Goal: Information Seeking & Learning: Understand process/instructions

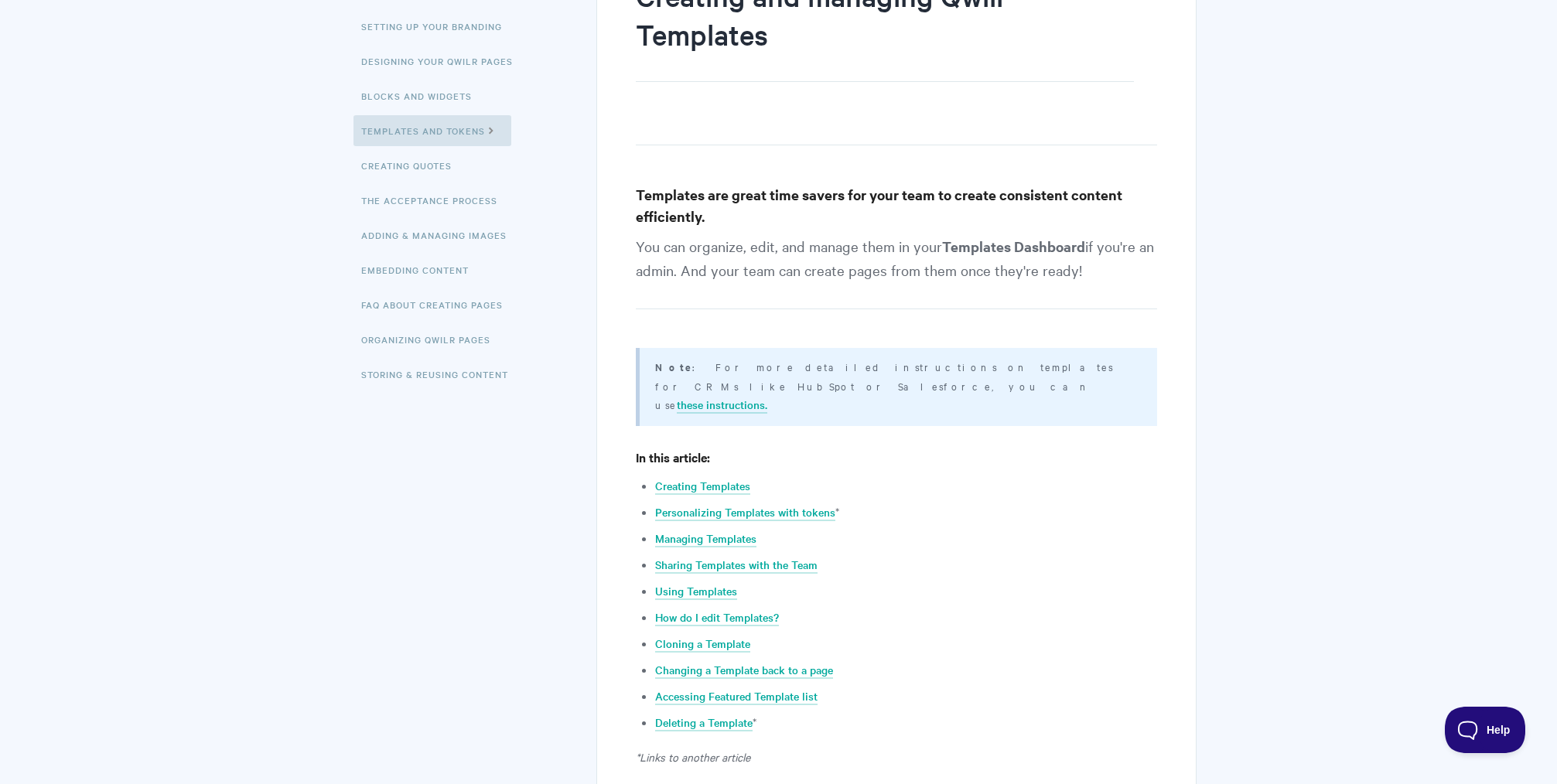
scroll to position [250, 0]
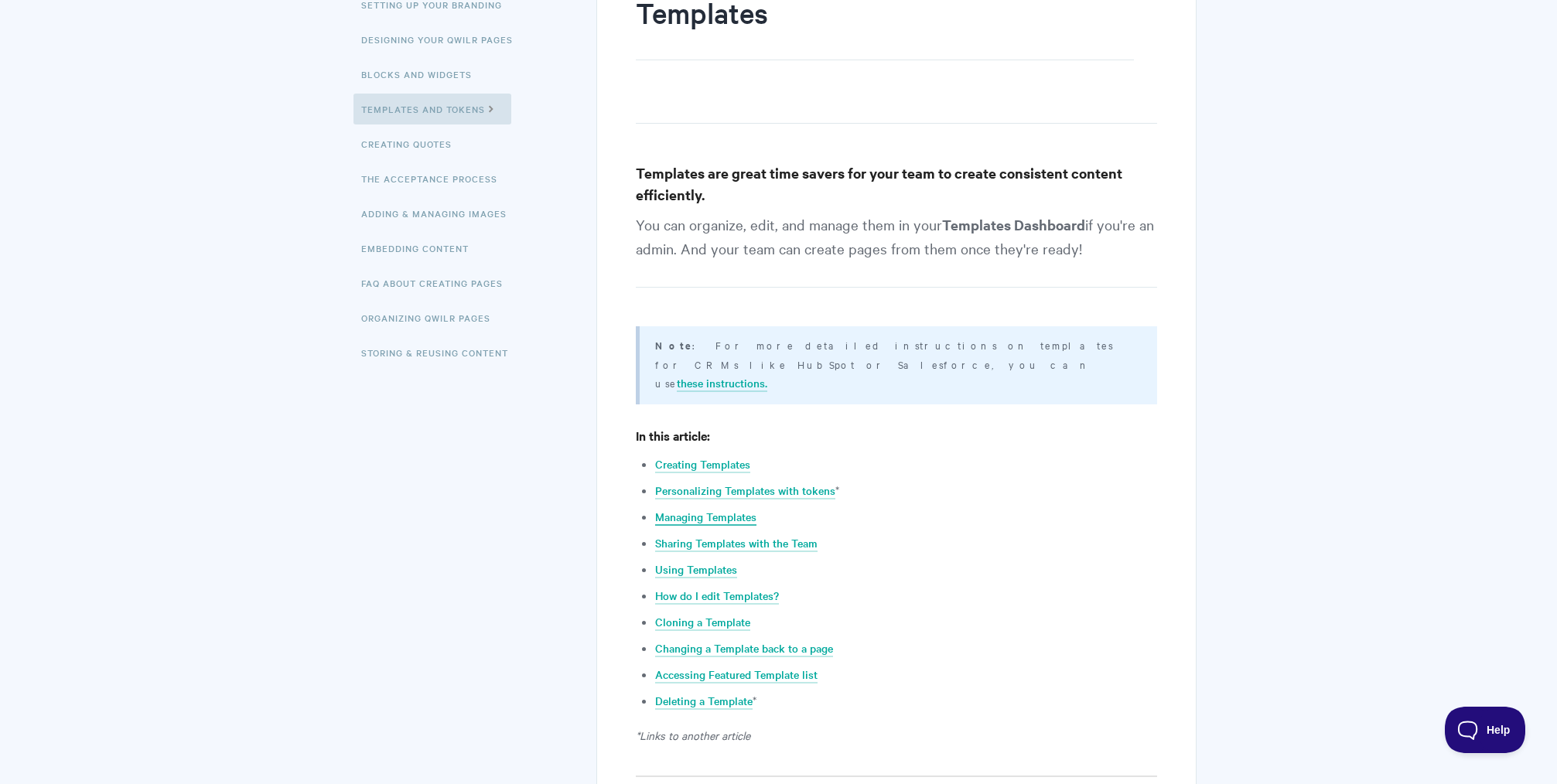
click at [728, 509] on link "Managing Templates" at bounding box center [706, 518] width 101 height 17
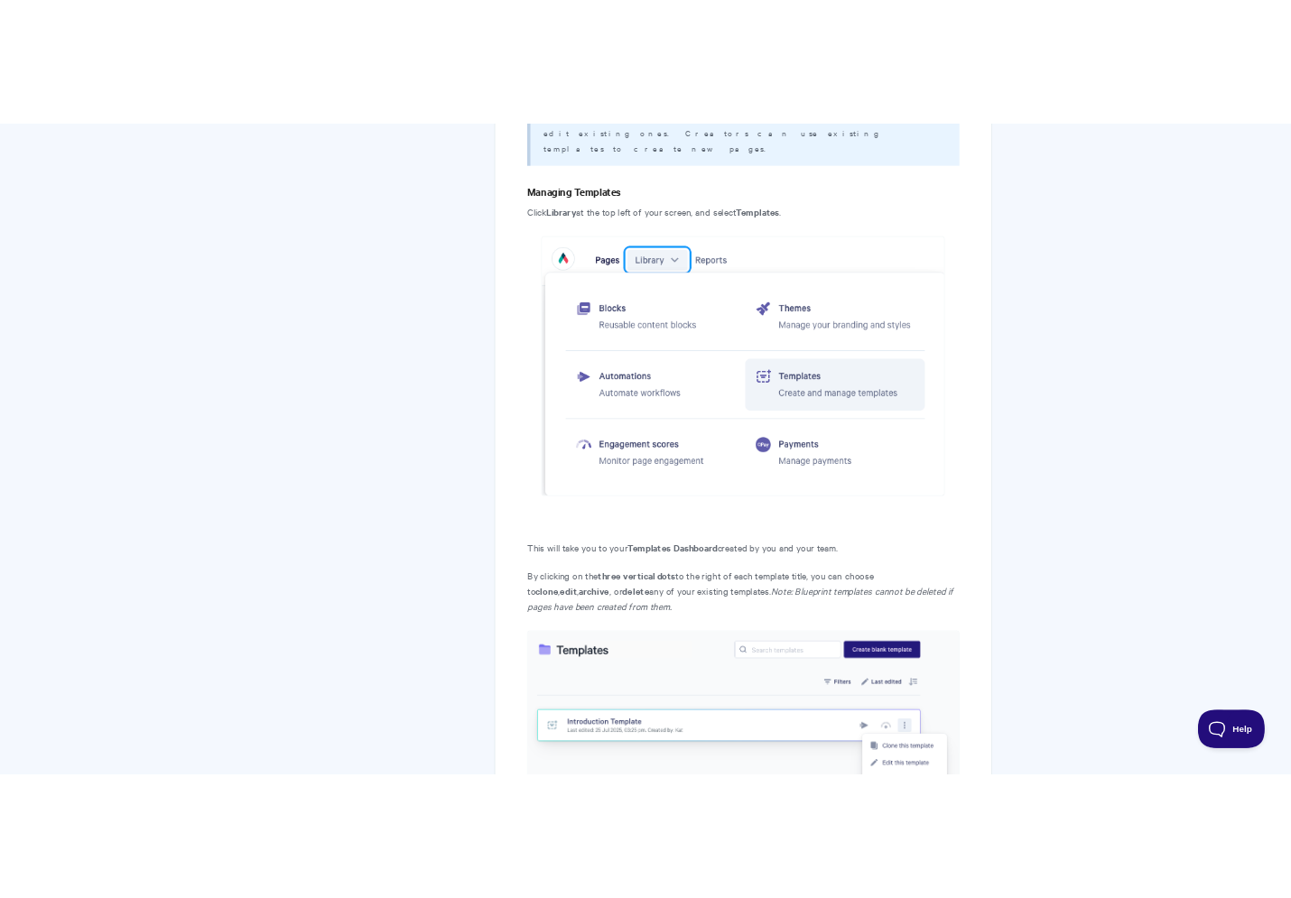
scroll to position [1961, 0]
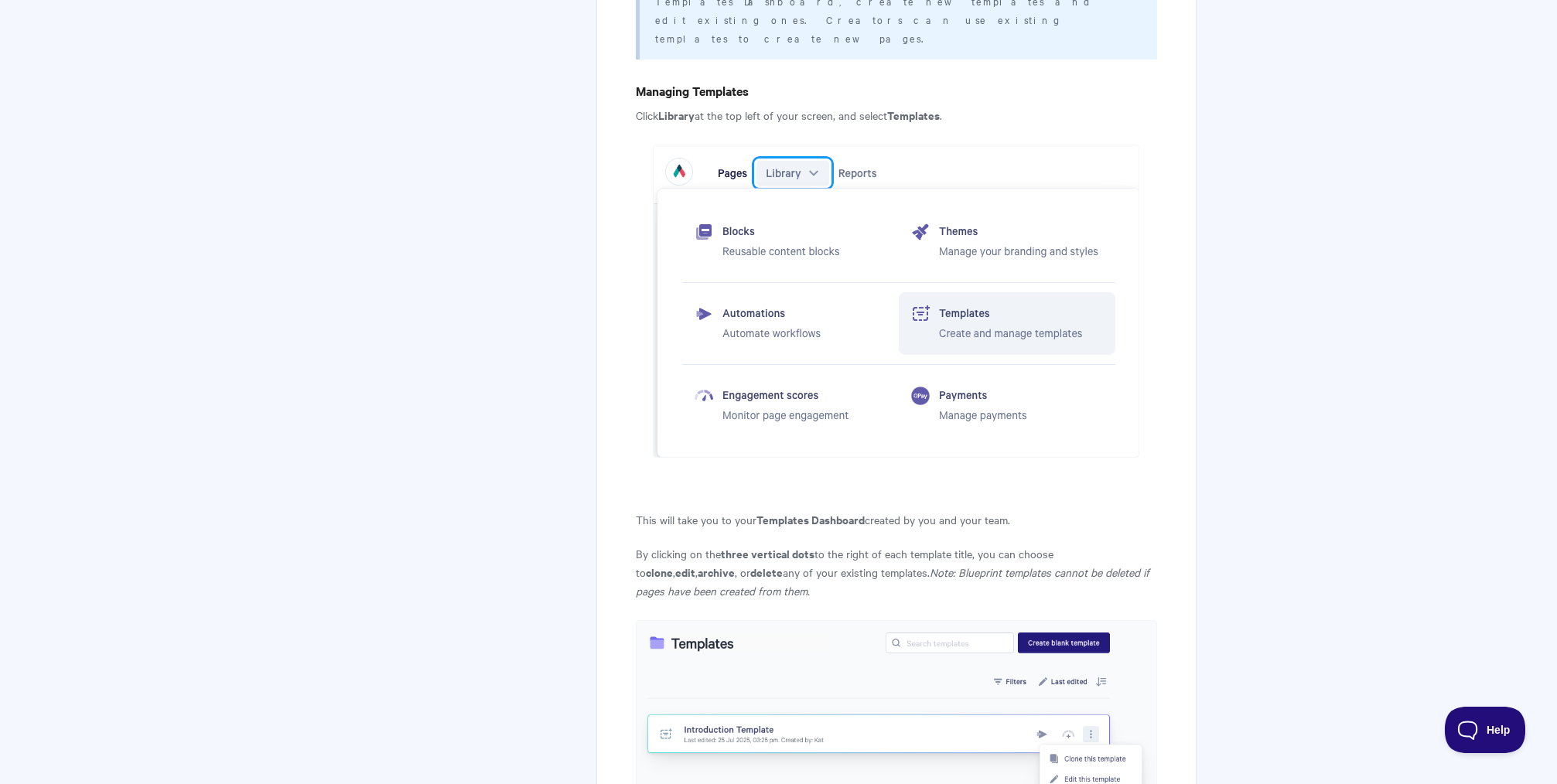
click at [982, 185] on img at bounding box center [896, 302] width 487 height 314
click at [978, 186] on img at bounding box center [896, 302] width 487 height 314
click at [937, 182] on img at bounding box center [896, 302] width 487 height 314
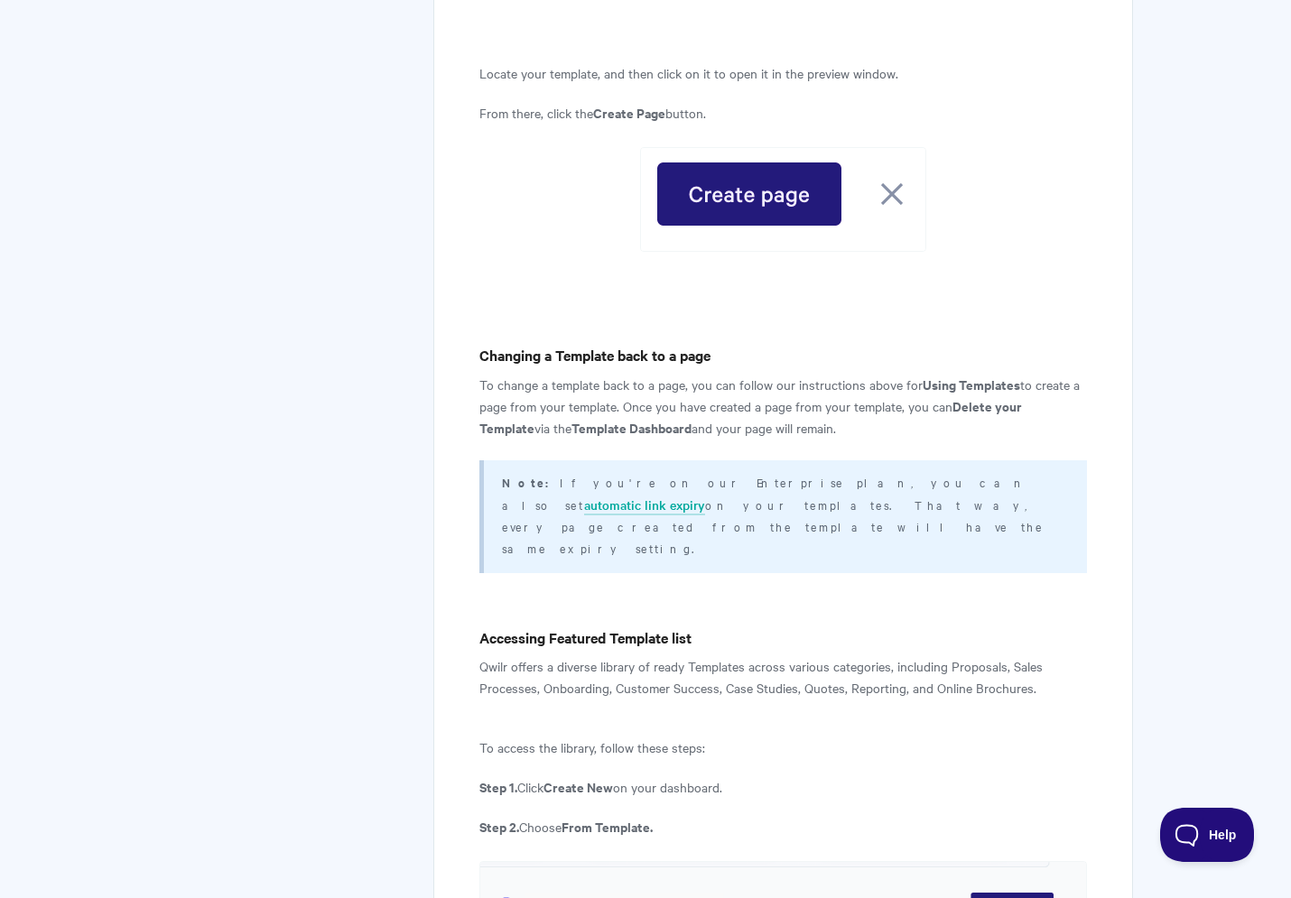
scroll to position [6874, 0]
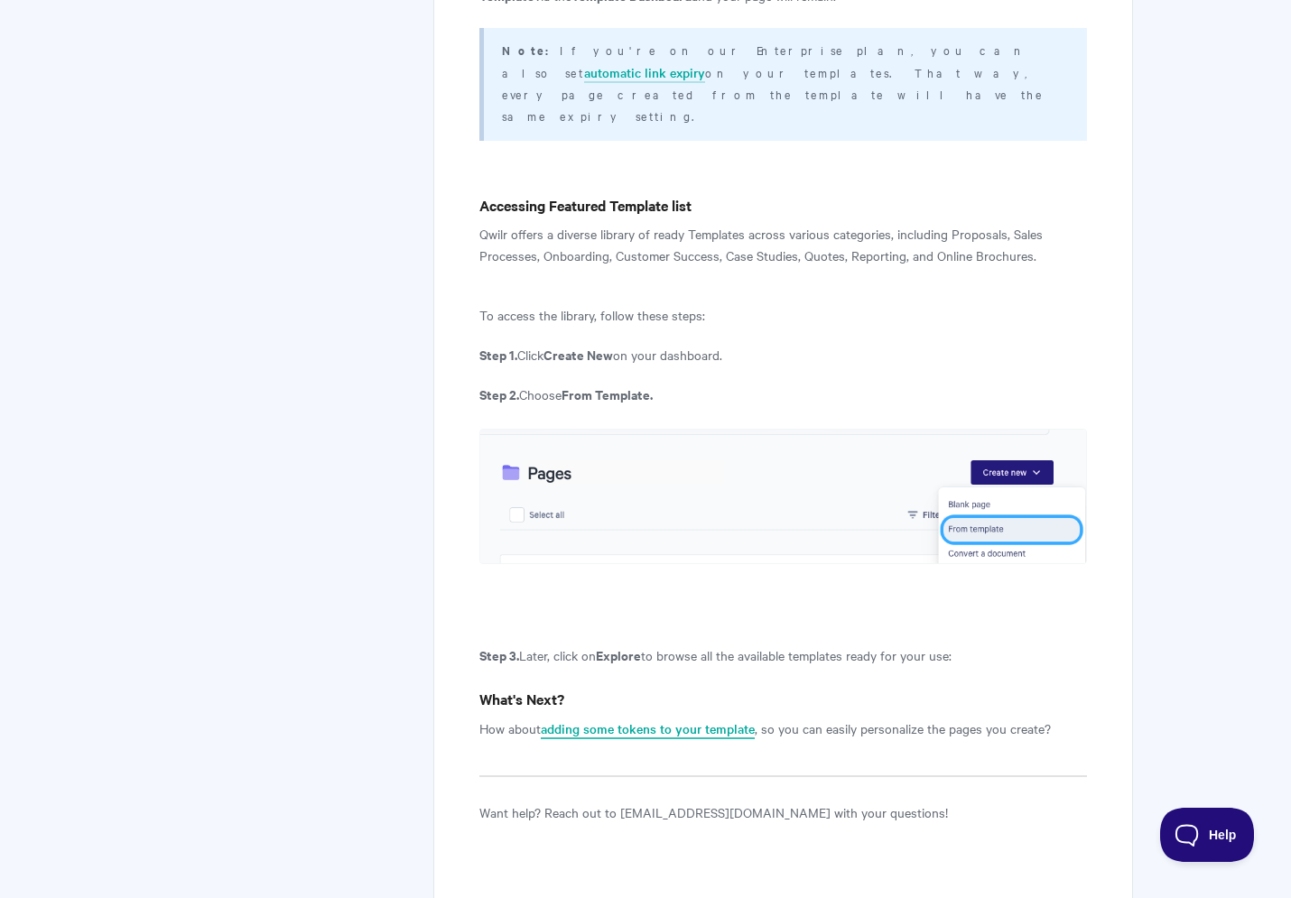
click at [725, 720] on link "adding some tokens to your template" at bounding box center [648, 730] width 214 height 20
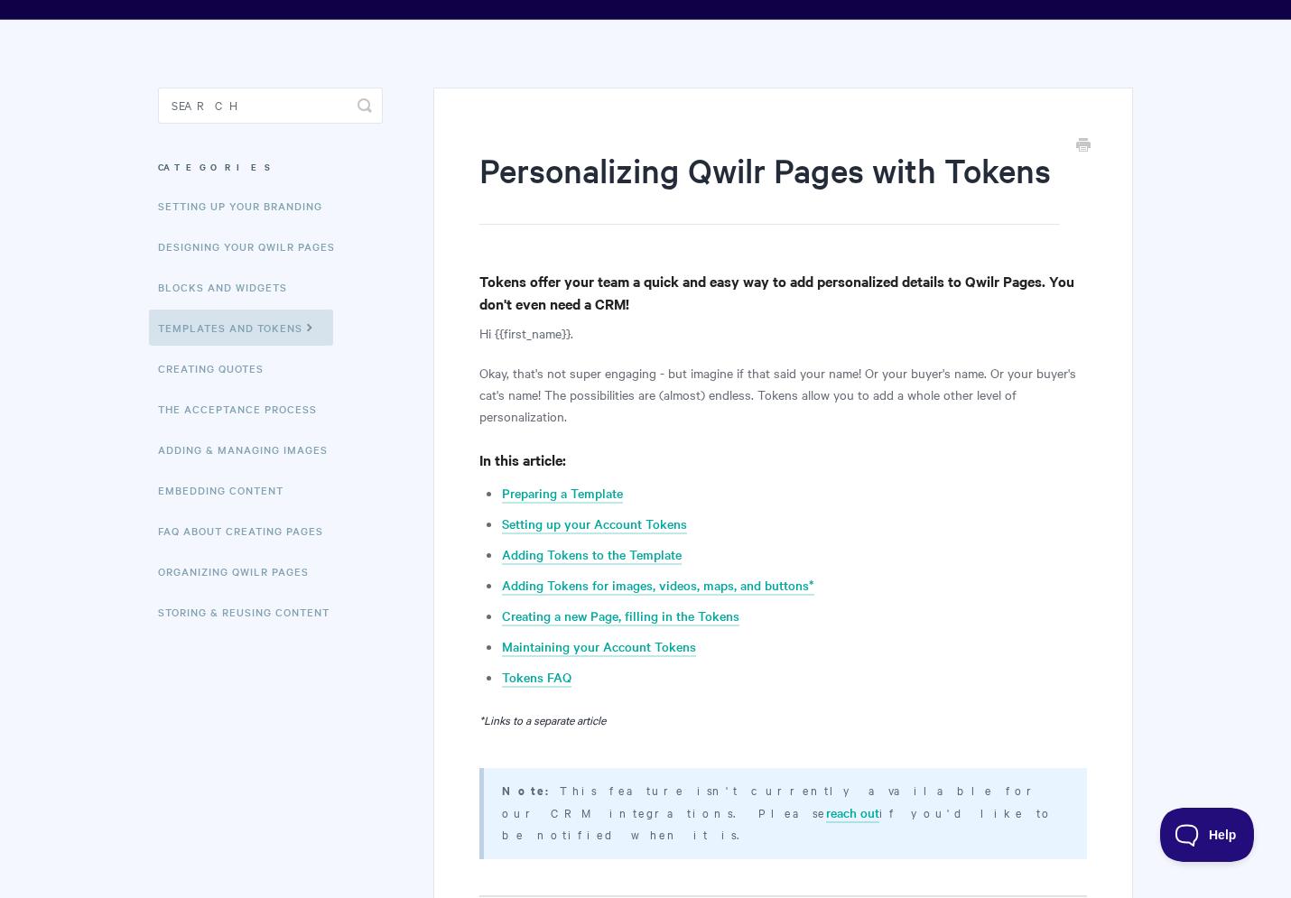
scroll to position [161, 0]
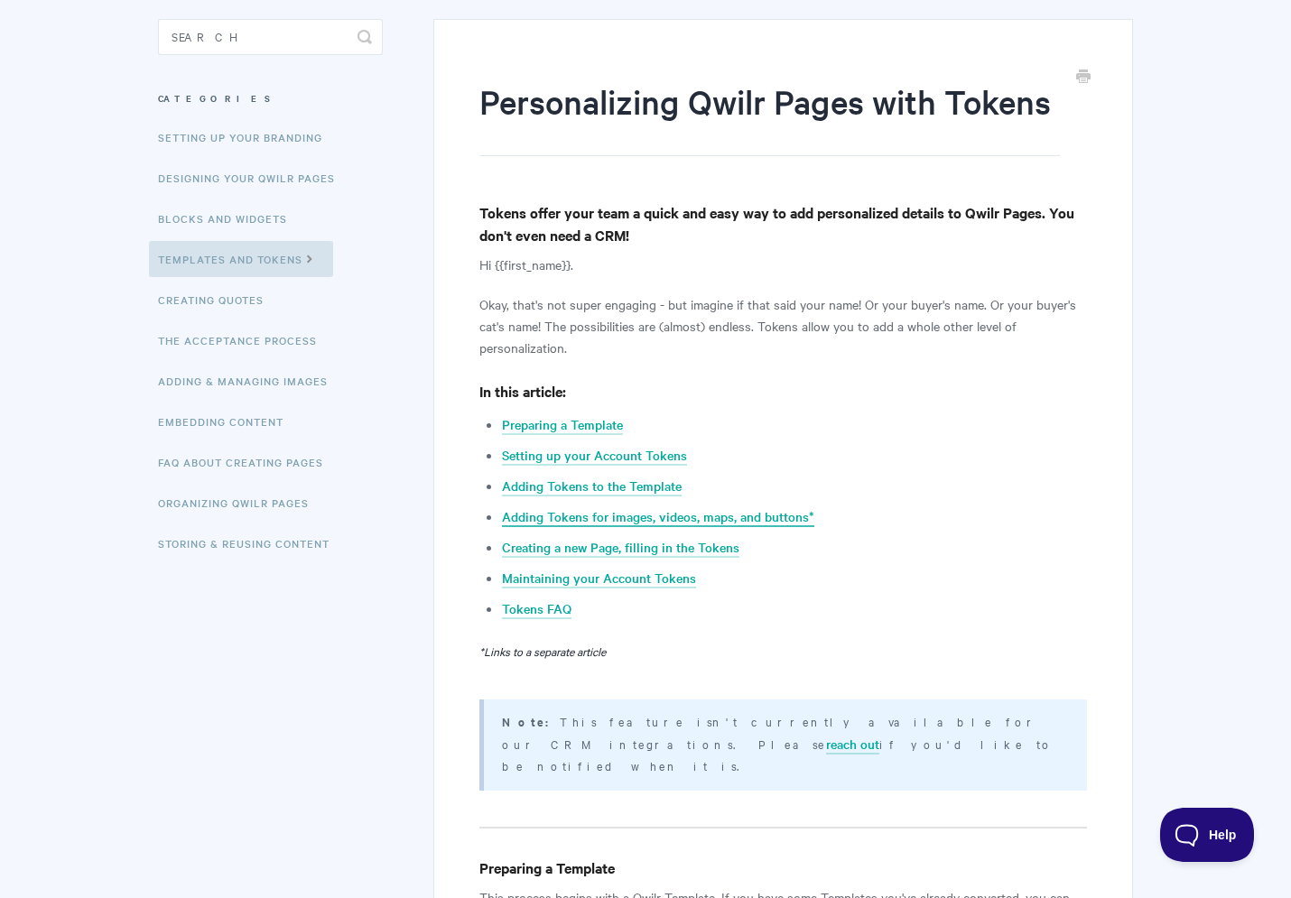
click at [712, 520] on link "Adding Tokens for images, videos, maps, and buttons*" at bounding box center [658, 517] width 312 height 20
